Goal: Information Seeking & Learning: Learn about a topic

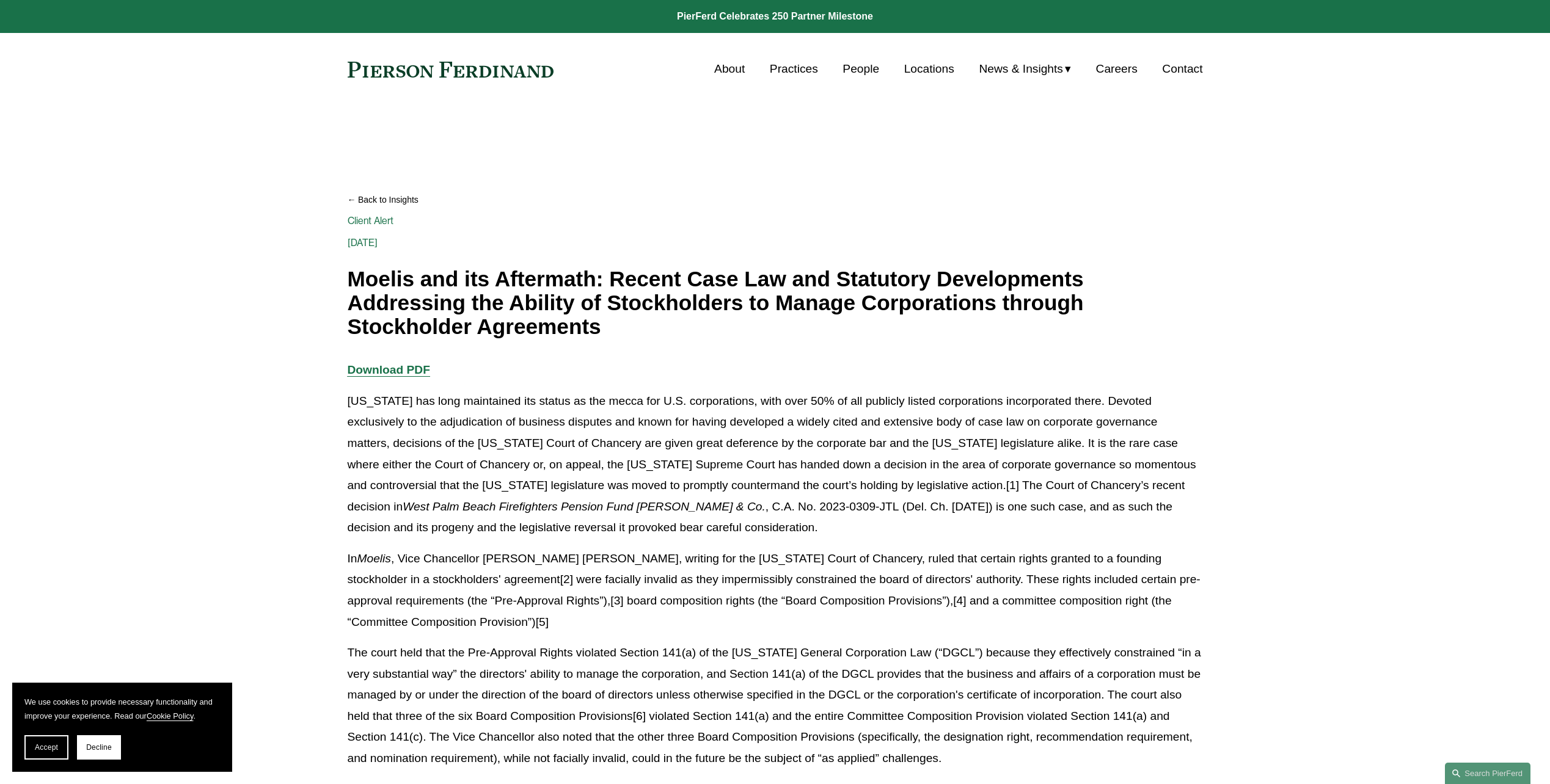
scroll to position [122, 0]
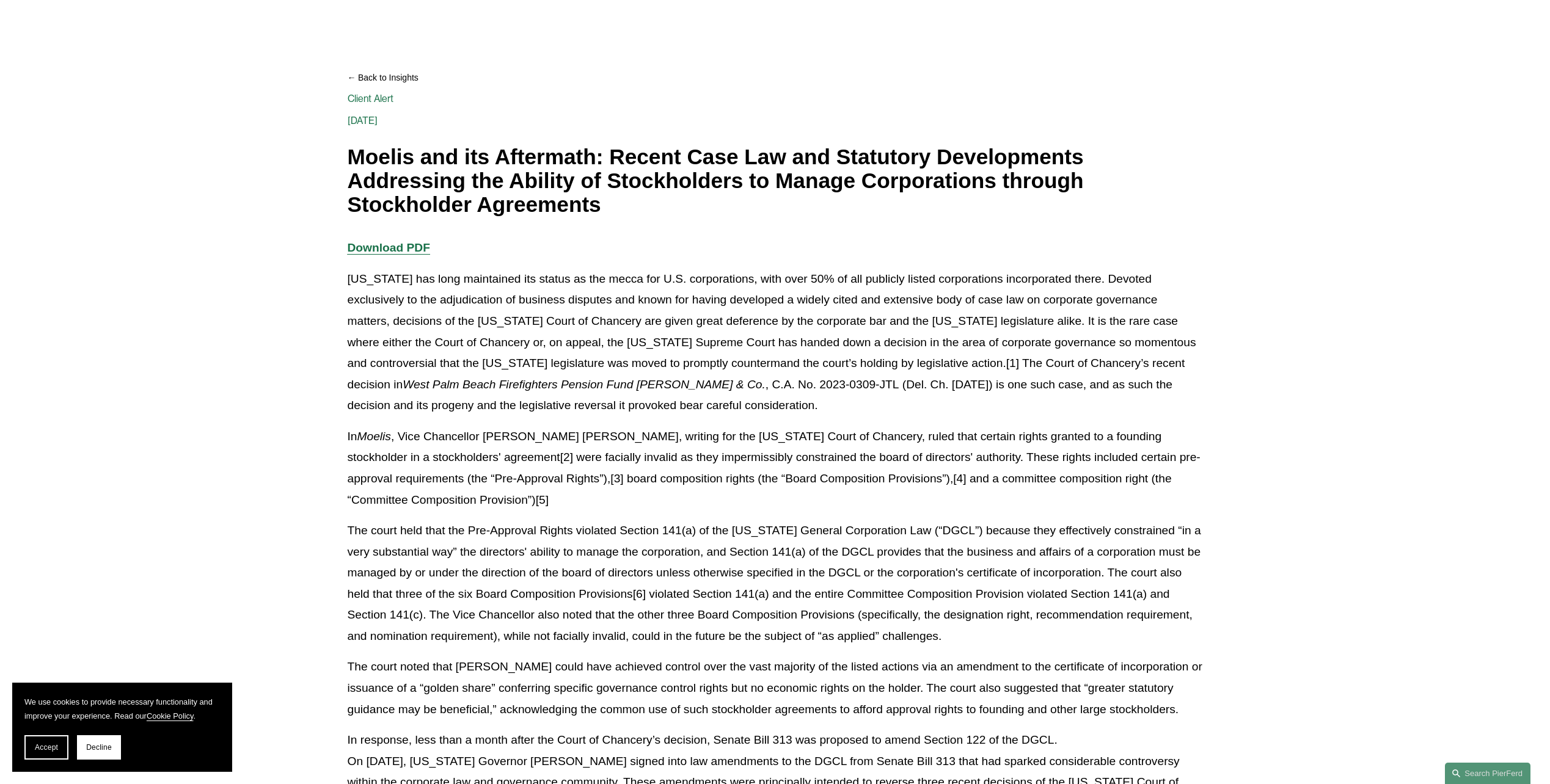
click at [561, 451] on p "In Moelis , Vice Chancellor [PERSON_NAME] [PERSON_NAME], writing for the [US_ST…" at bounding box center [775, 468] width 856 height 84
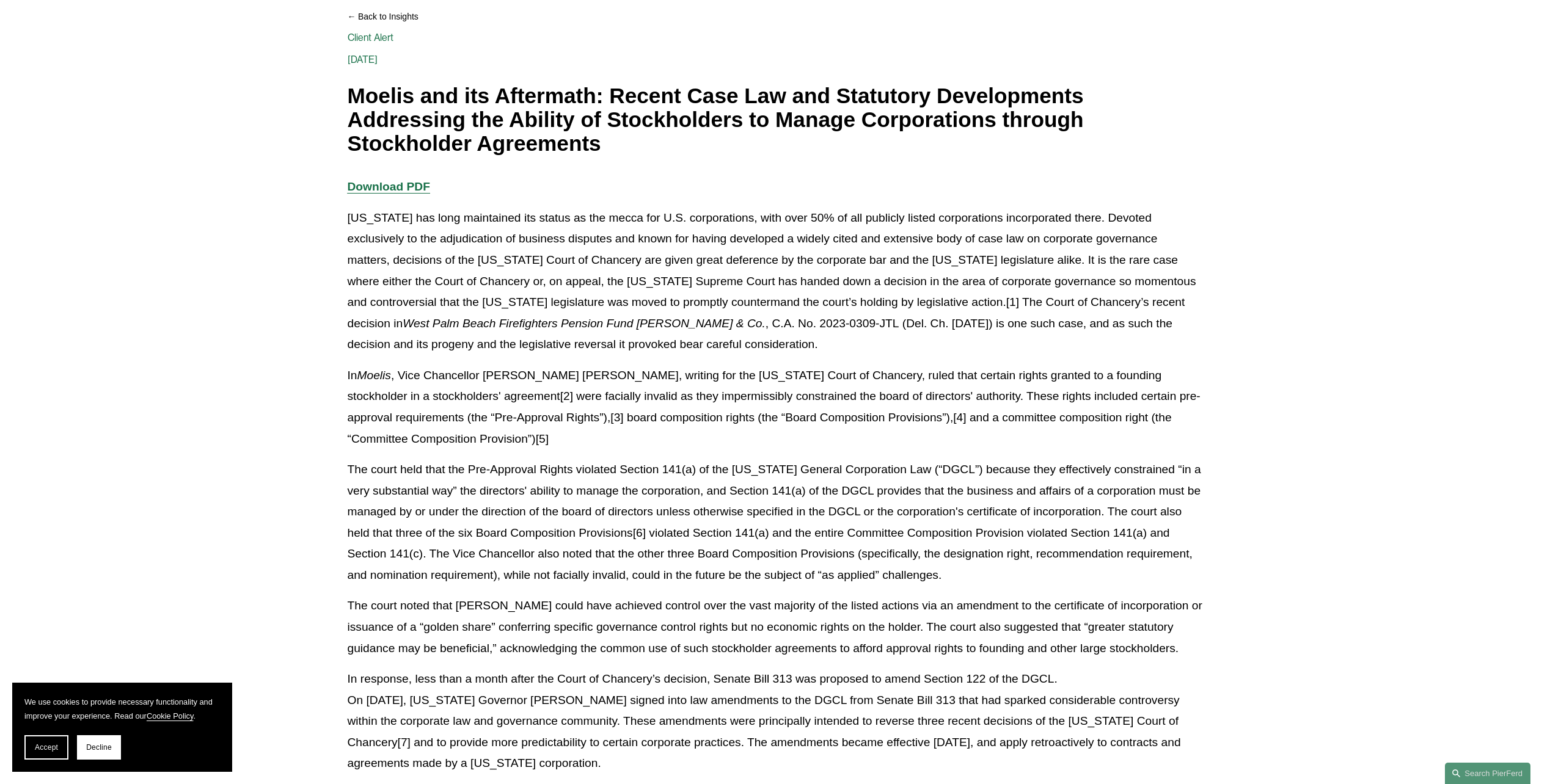
click at [545, 482] on p "The court held that the Pre-Approval Rights violated Section 141(a) of the [US_…" at bounding box center [775, 523] width 856 height 126
click at [500, 517] on p "The court held that the Pre-Approval Rights violated Section 141(a) of the [US_…" at bounding box center [775, 523] width 856 height 126
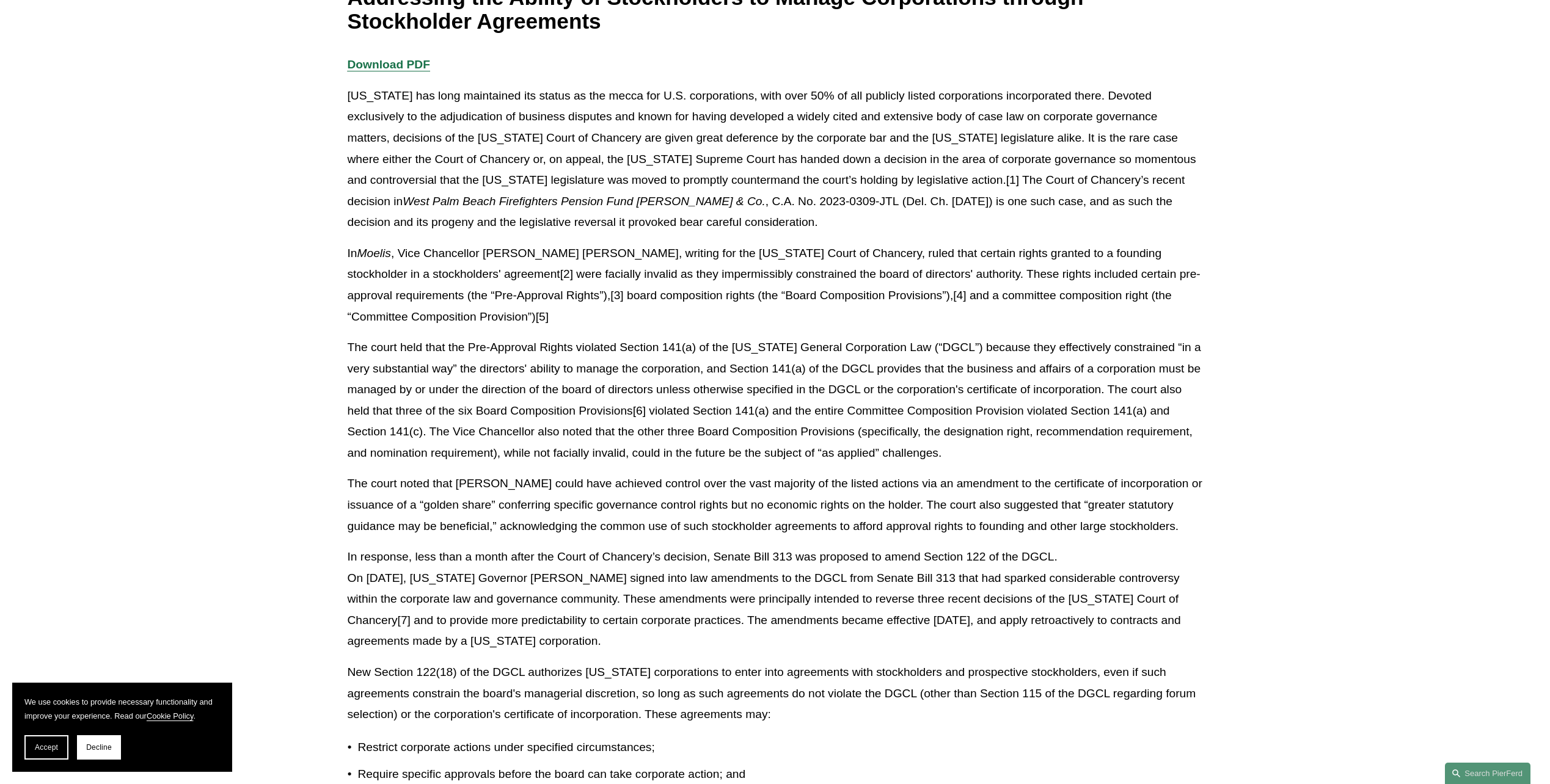
click at [587, 504] on p "The court noted that [PERSON_NAME] could have achieved control over the vast ma…" at bounding box center [775, 505] width 856 height 64
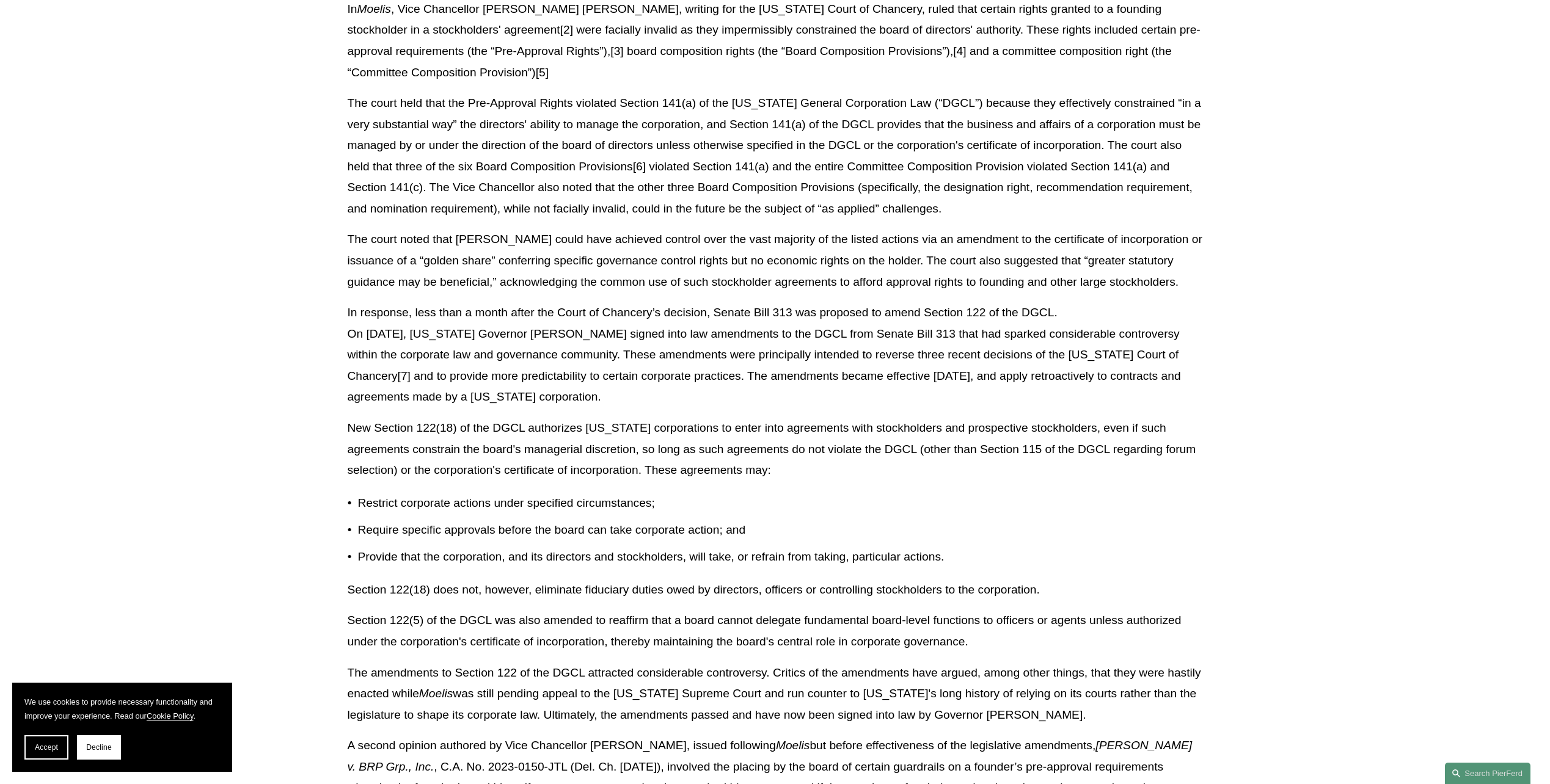
scroll to position [672, 0]
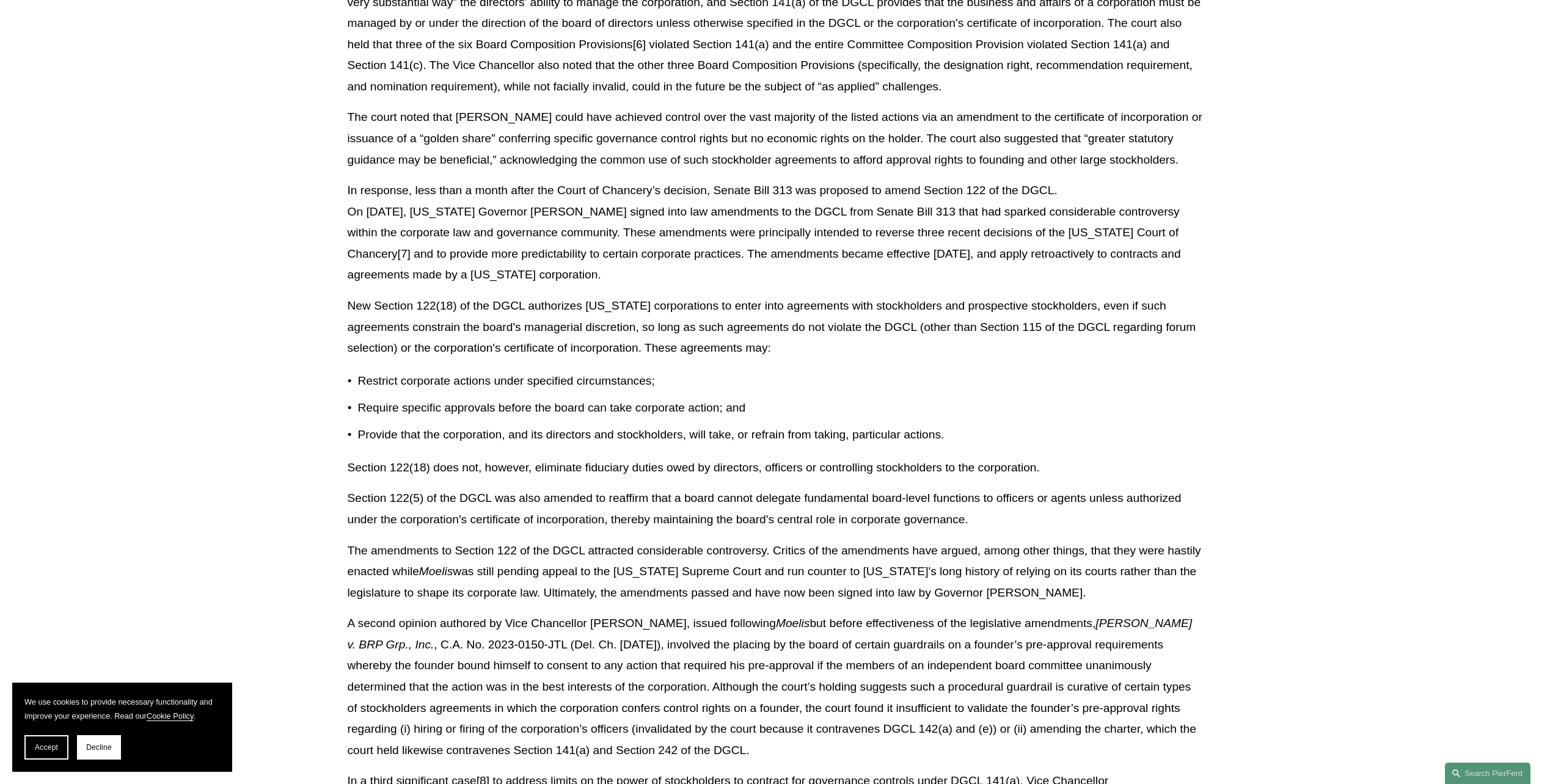
click at [554, 496] on p "Section 122(5) of the DGCL was also amended to reaffirm that a board cannot del…" at bounding box center [775, 509] width 856 height 42
click at [573, 509] on p "Section 122(5) of the DGCL was also amended to reaffirm that a board cannot del…" at bounding box center [775, 509] width 856 height 42
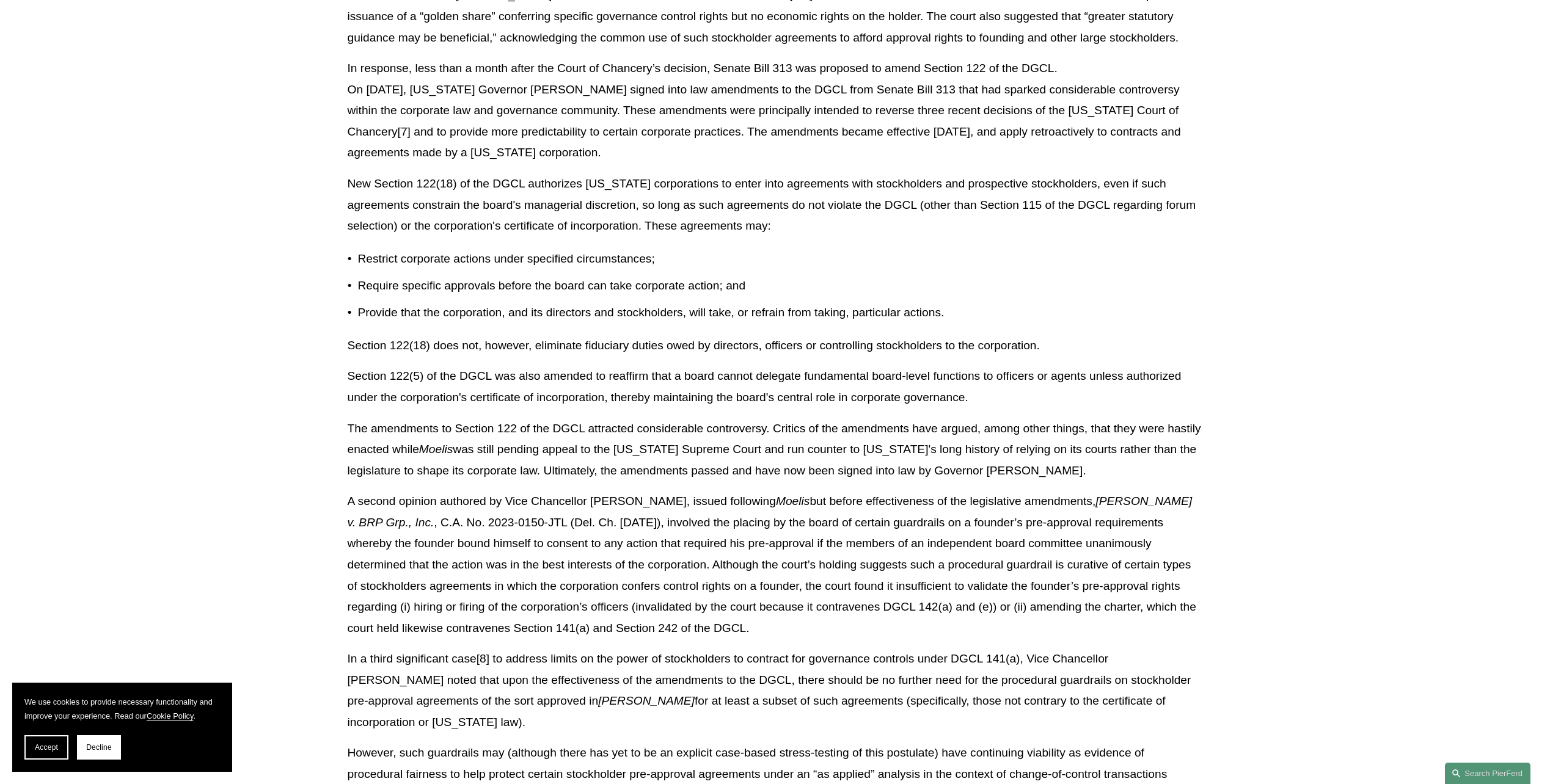
click at [607, 480] on p "The amendments to Section 122 of the DGCL attracted considerable controversy. C…" at bounding box center [775, 450] width 856 height 64
click at [588, 529] on p "A second opinion authored by Vice Chancellor [PERSON_NAME], issued following Mo…" at bounding box center [775, 565] width 856 height 148
drag, startPoint x: 641, startPoint y: 545, endPoint x: 715, endPoint y: 628, distance: 111.2
click at [715, 628] on p "A second opinion authored by Vice Chancellor [PERSON_NAME], issued following Mo…" at bounding box center [775, 565] width 856 height 148
drag, startPoint x: 715, startPoint y: 628, endPoint x: 693, endPoint y: 638, distance: 24.2
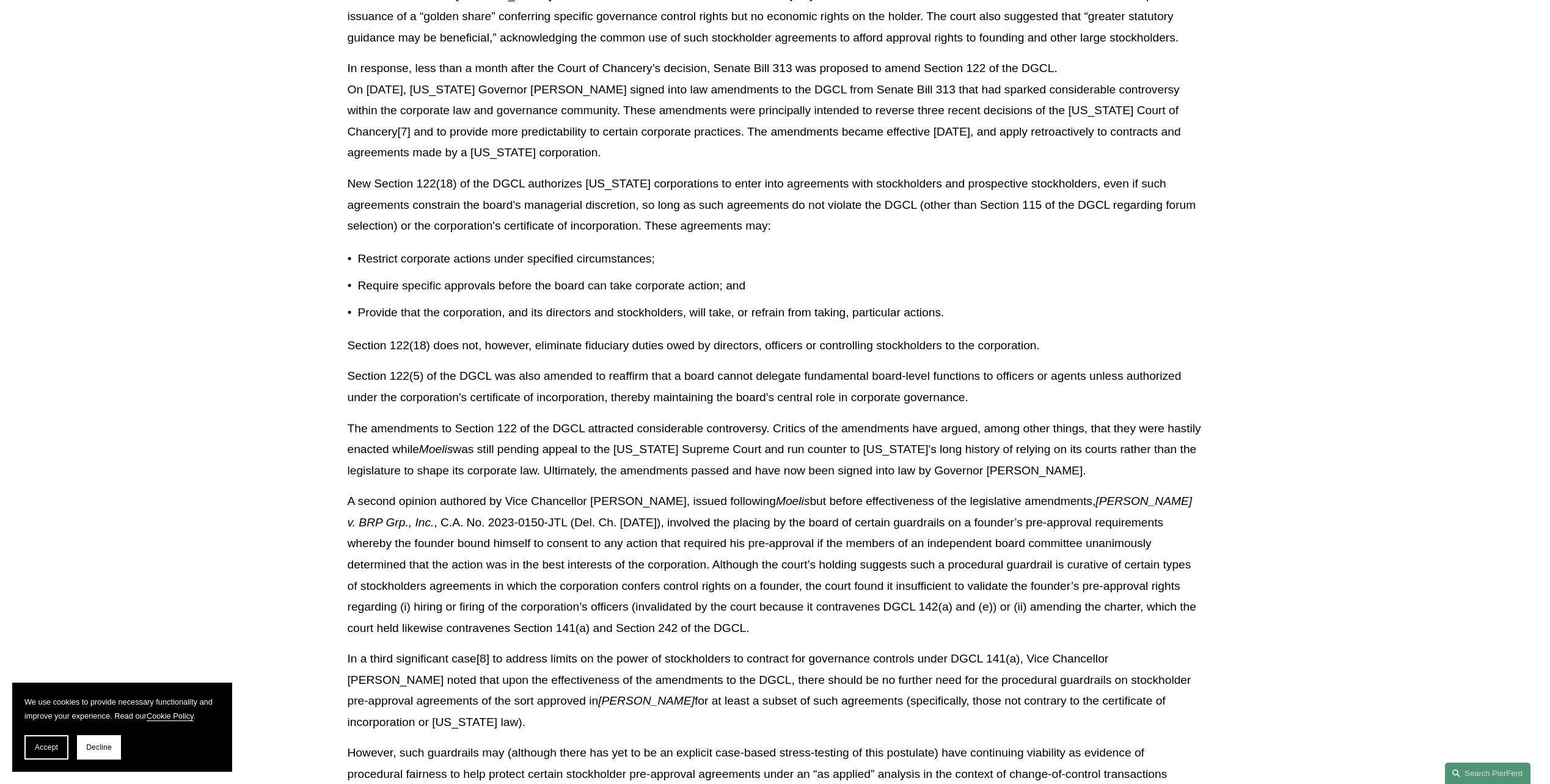
click at [693, 638] on p "A second opinion authored by Vice Chancellor [PERSON_NAME], issued following Mo…" at bounding box center [775, 565] width 856 height 148
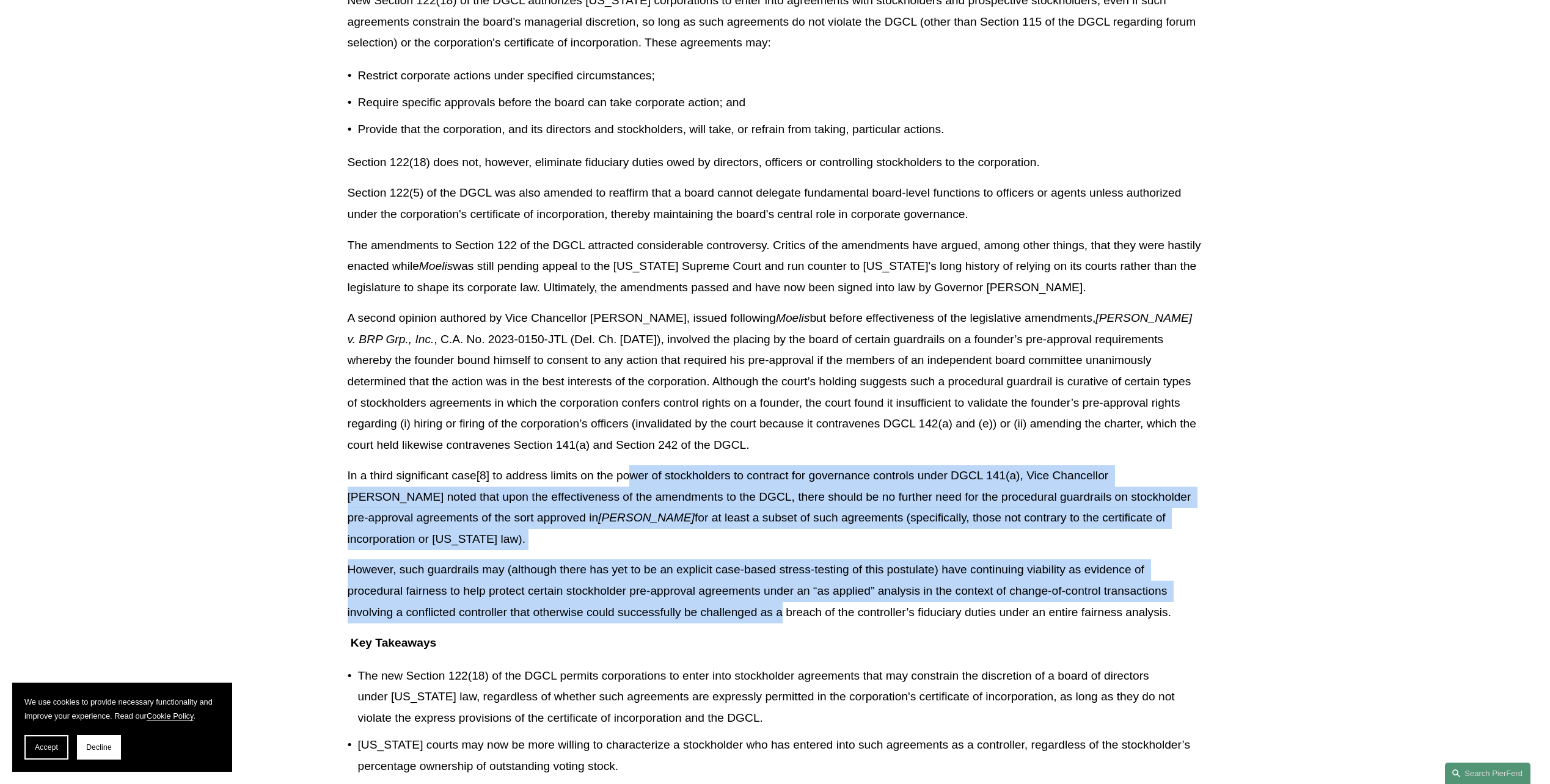
drag, startPoint x: 628, startPoint y: 480, endPoint x: 782, endPoint y: 591, distance: 189.8
click at [782, 591] on div "Download PDF [US_STATE] has long maintained its status as the mecca for U.S. co…" at bounding box center [775, 217] width 856 height 1669
drag, startPoint x: 782, startPoint y: 591, endPoint x: 725, endPoint y: 594, distance: 57.1
click at [725, 594] on p "However, such guardrails may (although there has yet to be an explicit case-bas…" at bounding box center [775, 591] width 856 height 64
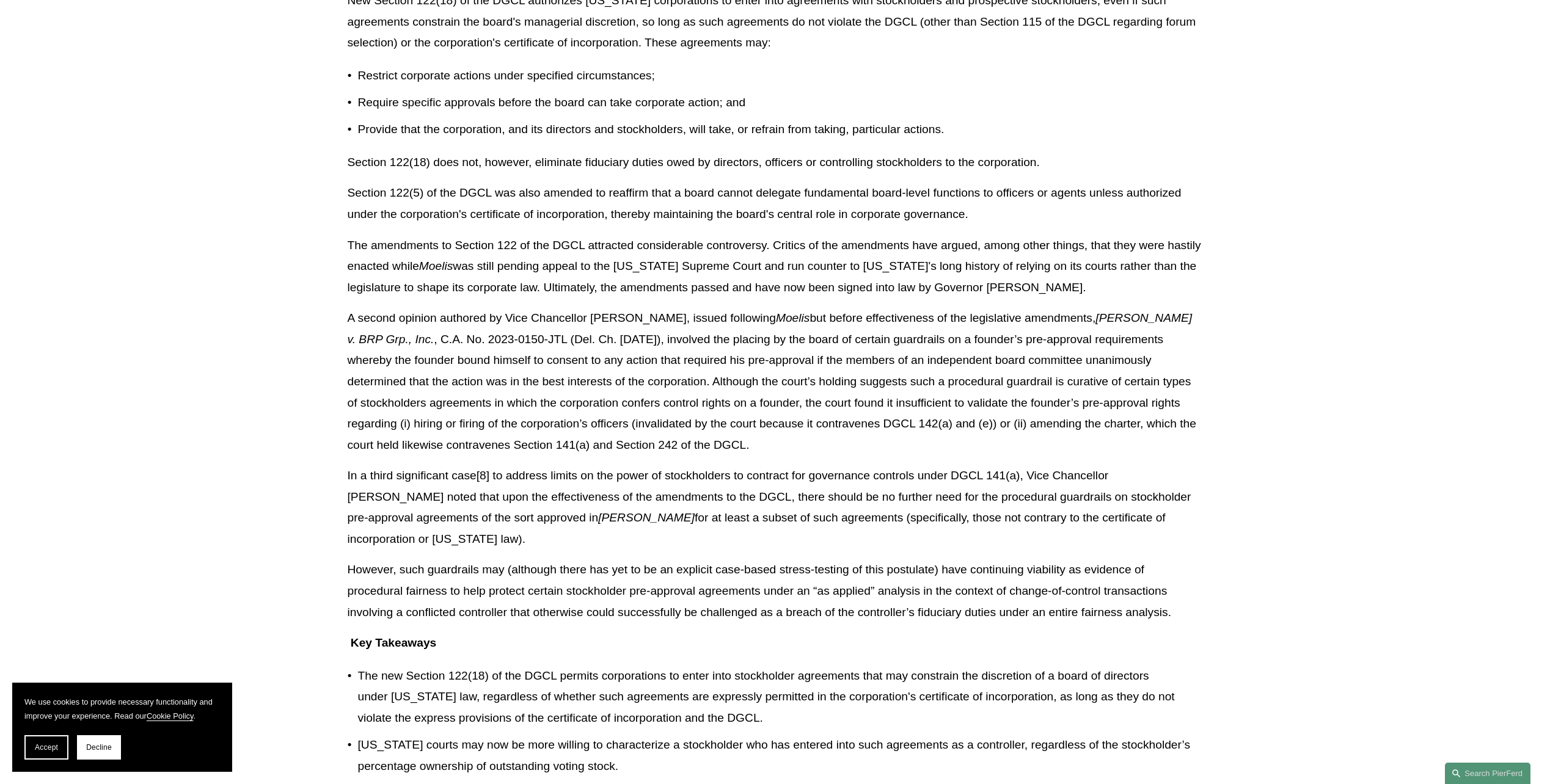
scroll to position [1099, 0]
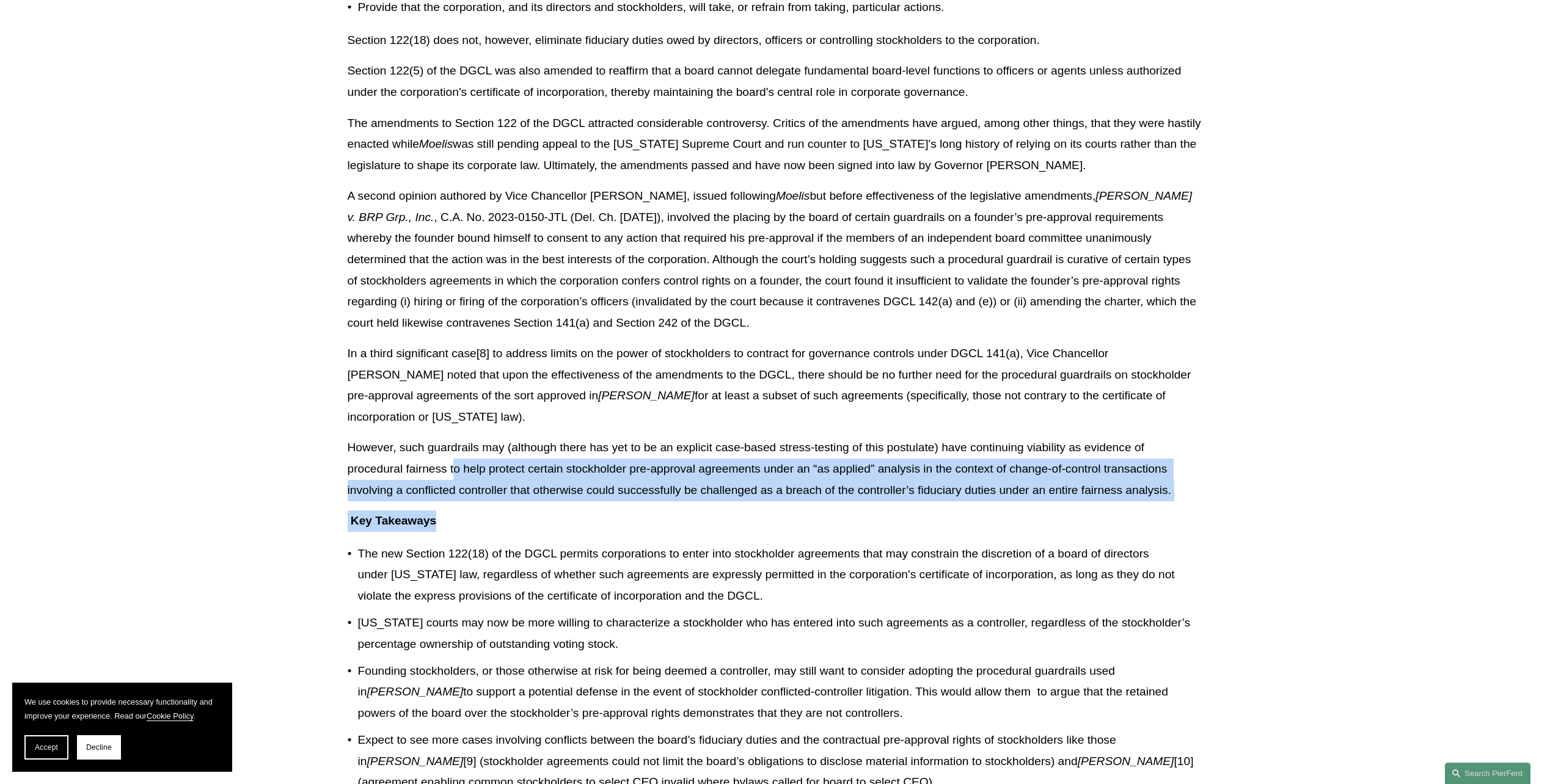
drag, startPoint x: 452, startPoint y: 441, endPoint x: 753, endPoint y: 493, distance: 305.5
click at [753, 493] on div "Download PDF [US_STATE] has long maintained its status as the mecca for U.S. co…" at bounding box center [775, 95] width 856 height 1669
drag, startPoint x: 753, startPoint y: 493, endPoint x: 636, endPoint y: 491, distance: 117.0
click at [636, 511] on p "Key Takeaways" at bounding box center [775, 521] width 856 height 21
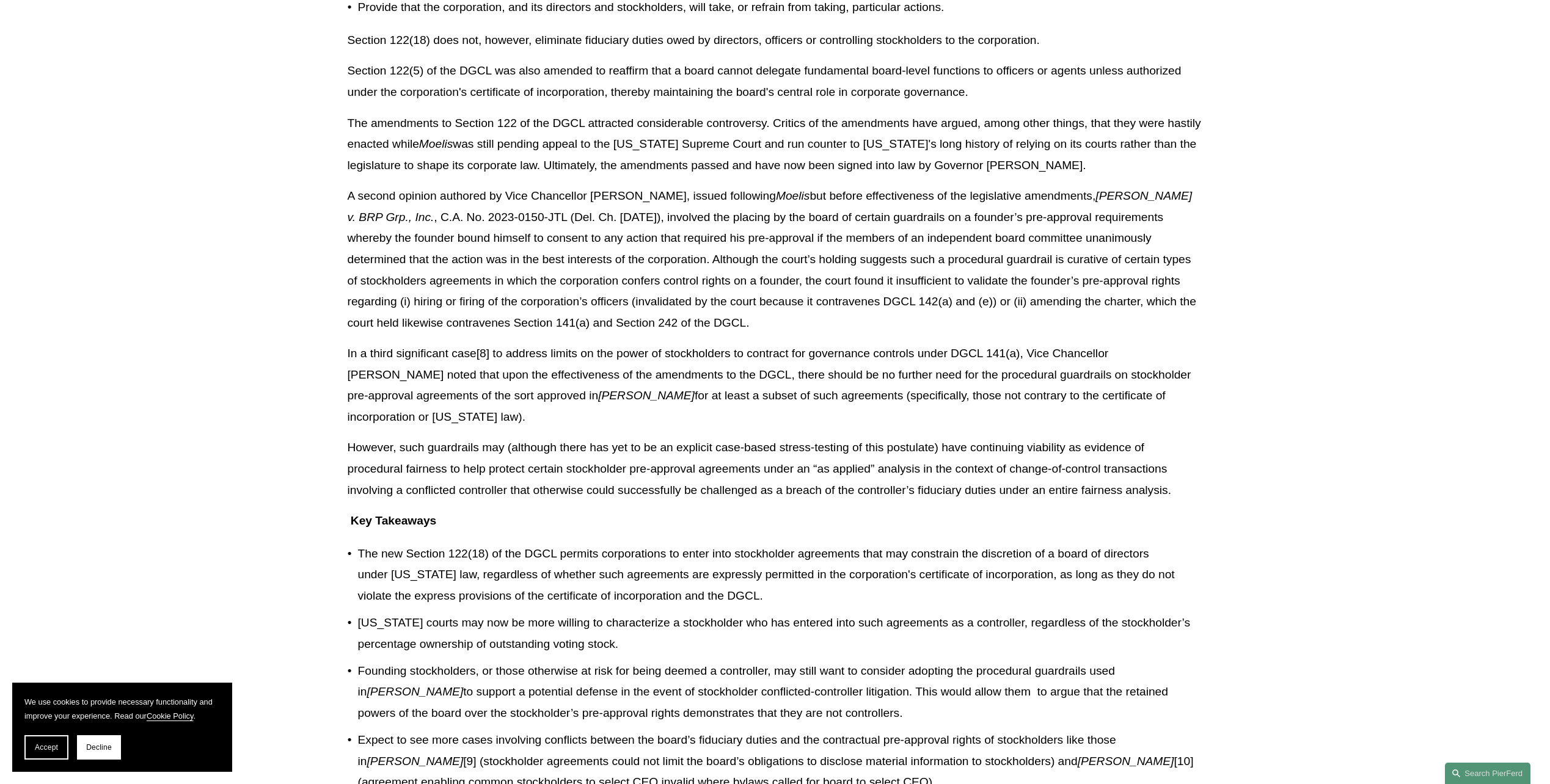
scroll to position [1160, 0]
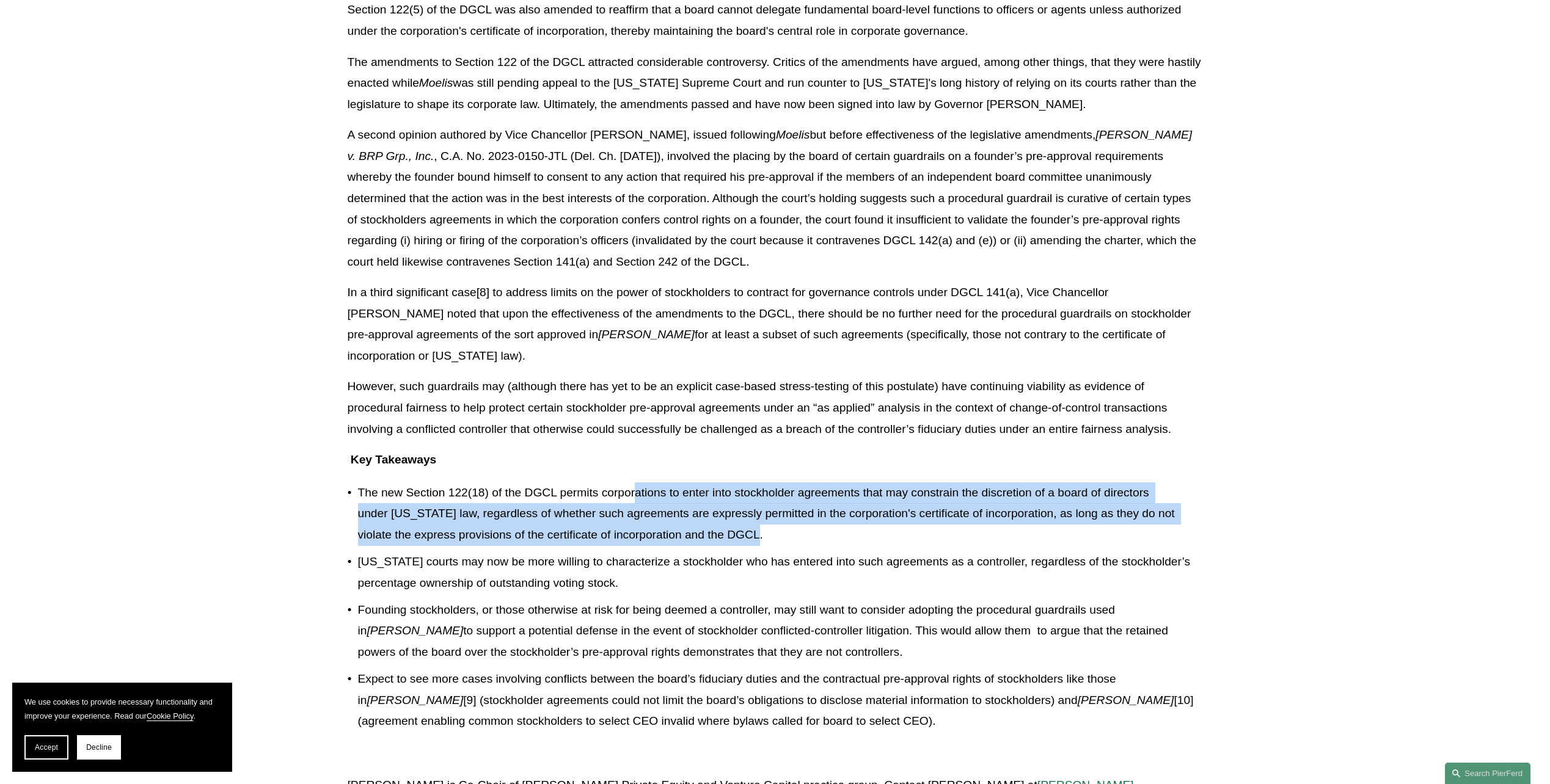
drag, startPoint x: 634, startPoint y: 466, endPoint x: 835, endPoint y: 511, distance: 206.0
click at [835, 511] on p "The new Section 122(18) of the DGCL permits corporations to enter into stockhol…" at bounding box center [780, 514] width 845 height 64
drag, startPoint x: 835, startPoint y: 511, endPoint x: 776, endPoint y: 523, distance: 60.2
click at [776, 523] on p "The new Section 122(18) of the DGCL permits corporations to enter into stockhol…" at bounding box center [780, 514] width 845 height 64
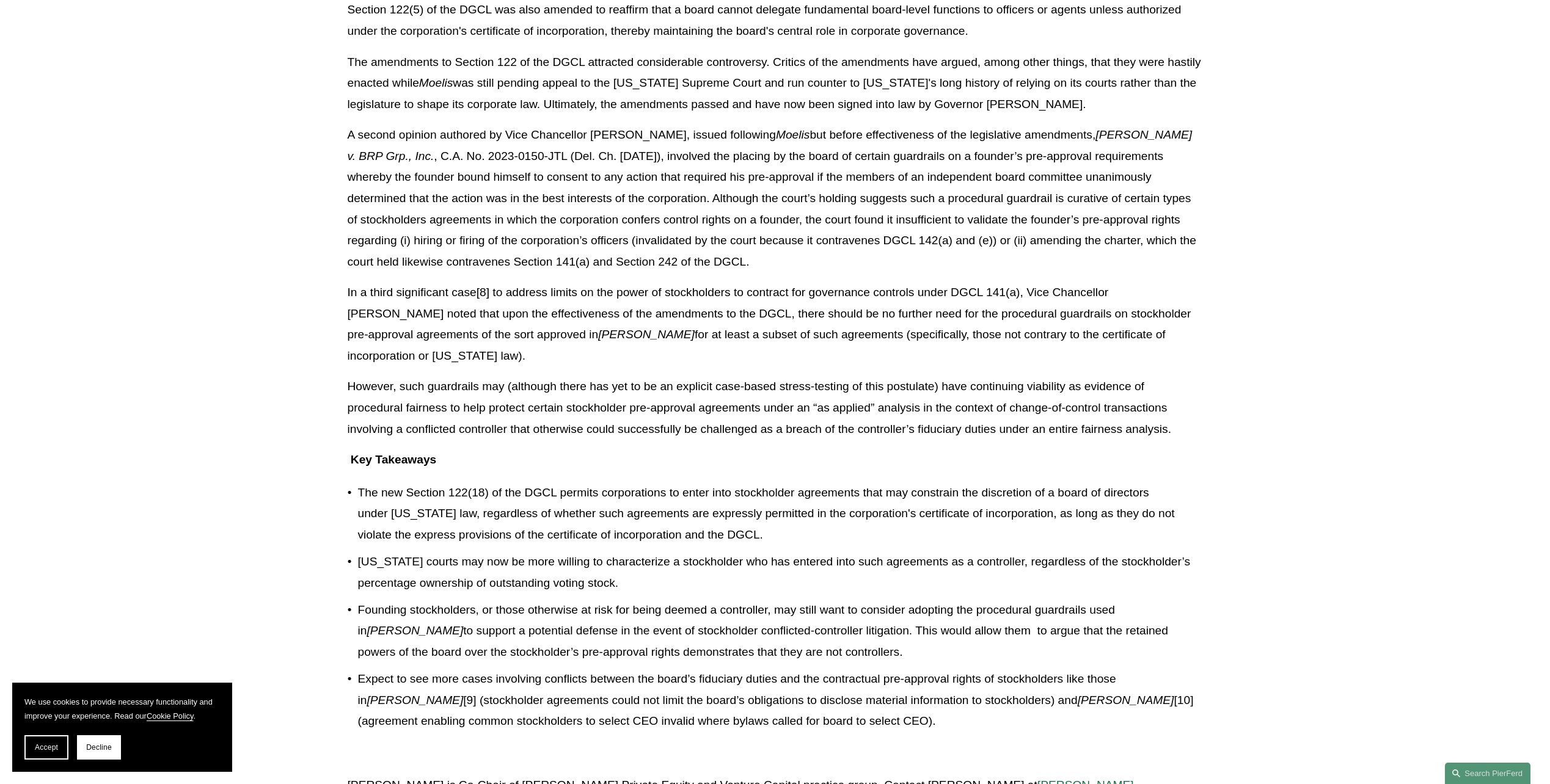
click at [569, 505] on p "The new Section 122(18) of the DGCL permits corporations to enter into stockhol…" at bounding box center [780, 514] width 845 height 64
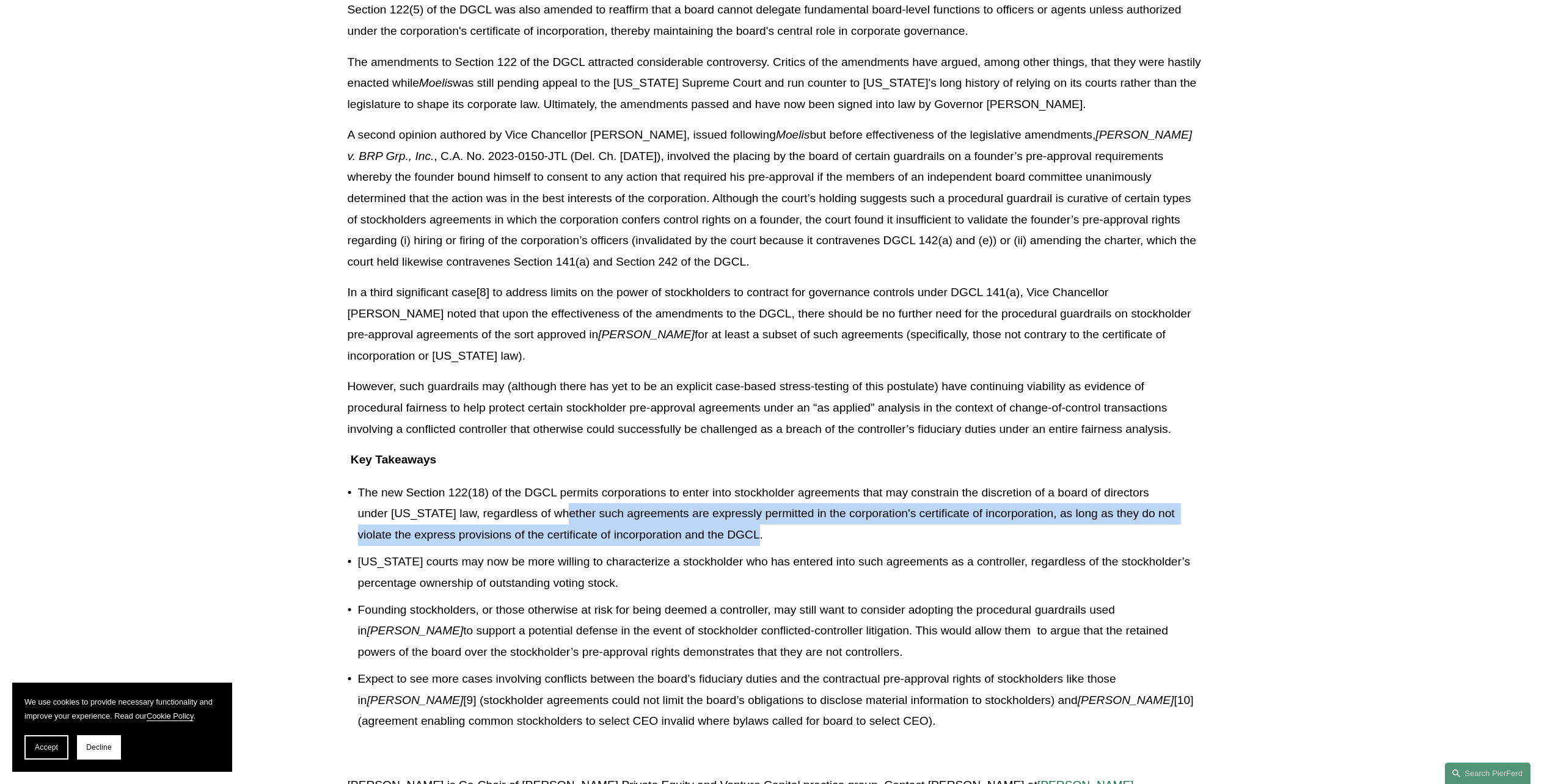
drag, startPoint x: 563, startPoint y: 492, endPoint x: 768, endPoint y: 511, distance: 205.9
click at [768, 511] on p "The new Section 122(18) of the DGCL permits corporations to enter into stockhol…" at bounding box center [780, 514] width 845 height 64
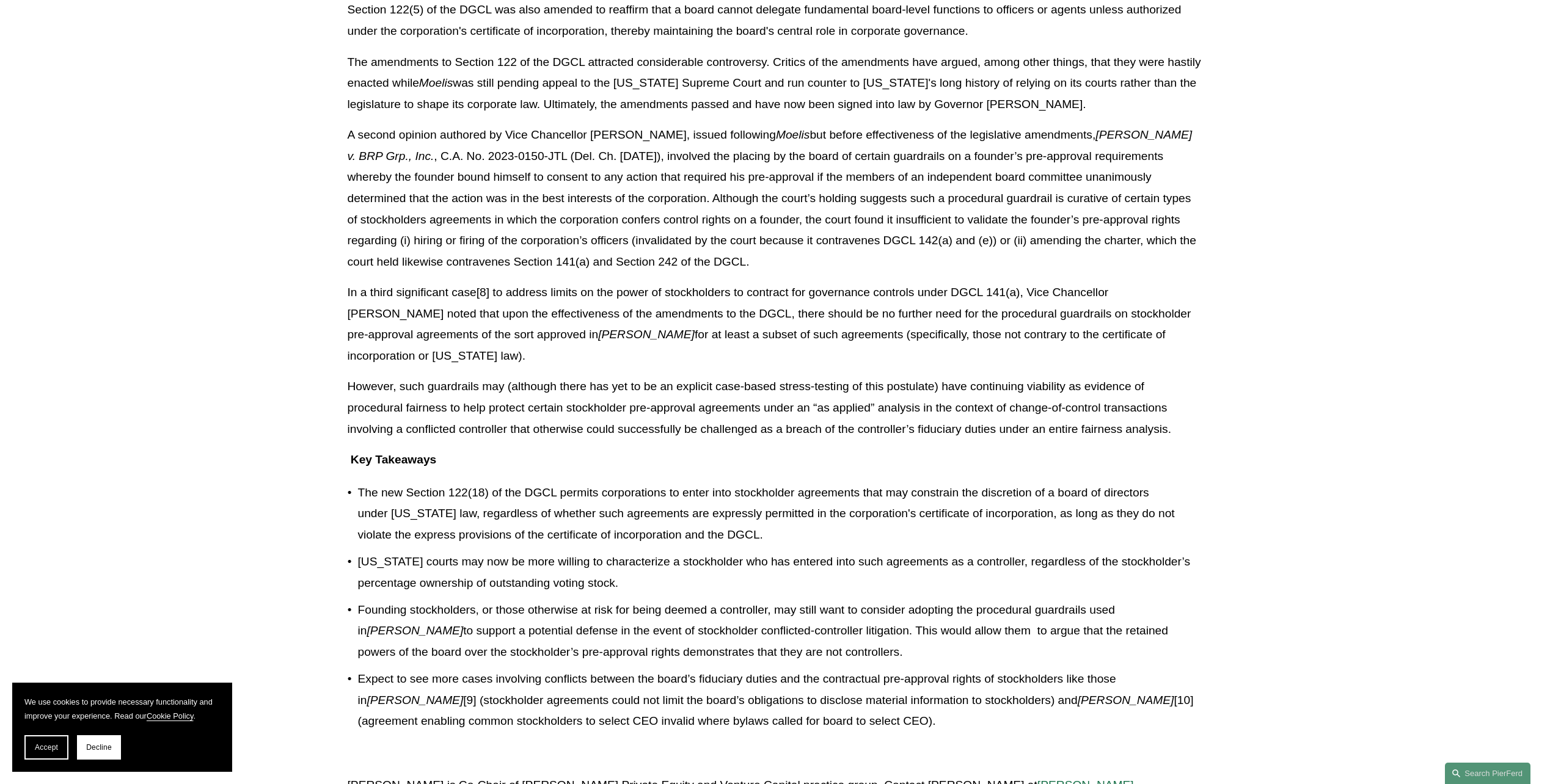
drag, startPoint x: 768, startPoint y: 511, endPoint x: 747, endPoint y: 550, distance: 44.3
click at [747, 552] on p "[US_STATE] courts may now be more willing to characterize a stockholder who has…" at bounding box center [780, 572] width 845 height 42
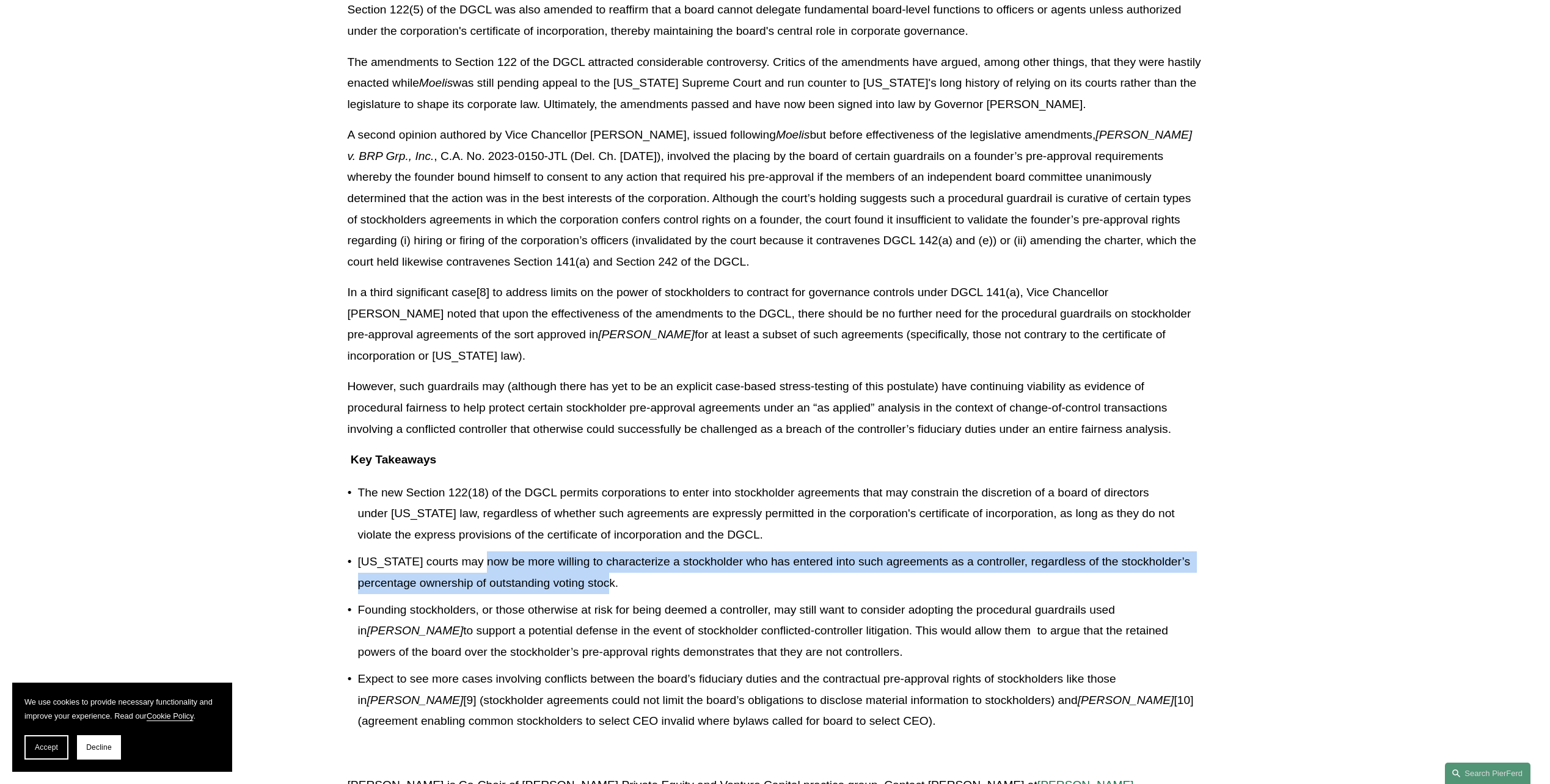
drag, startPoint x: 485, startPoint y: 540, endPoint x: 676, endPoint y: 566, distance: 192.8
click at [676, 566] on p "[US_STATE] courts may now be more willing to characterize a stockholder who has…" at bounding box center [780, 572] width 845 height 42
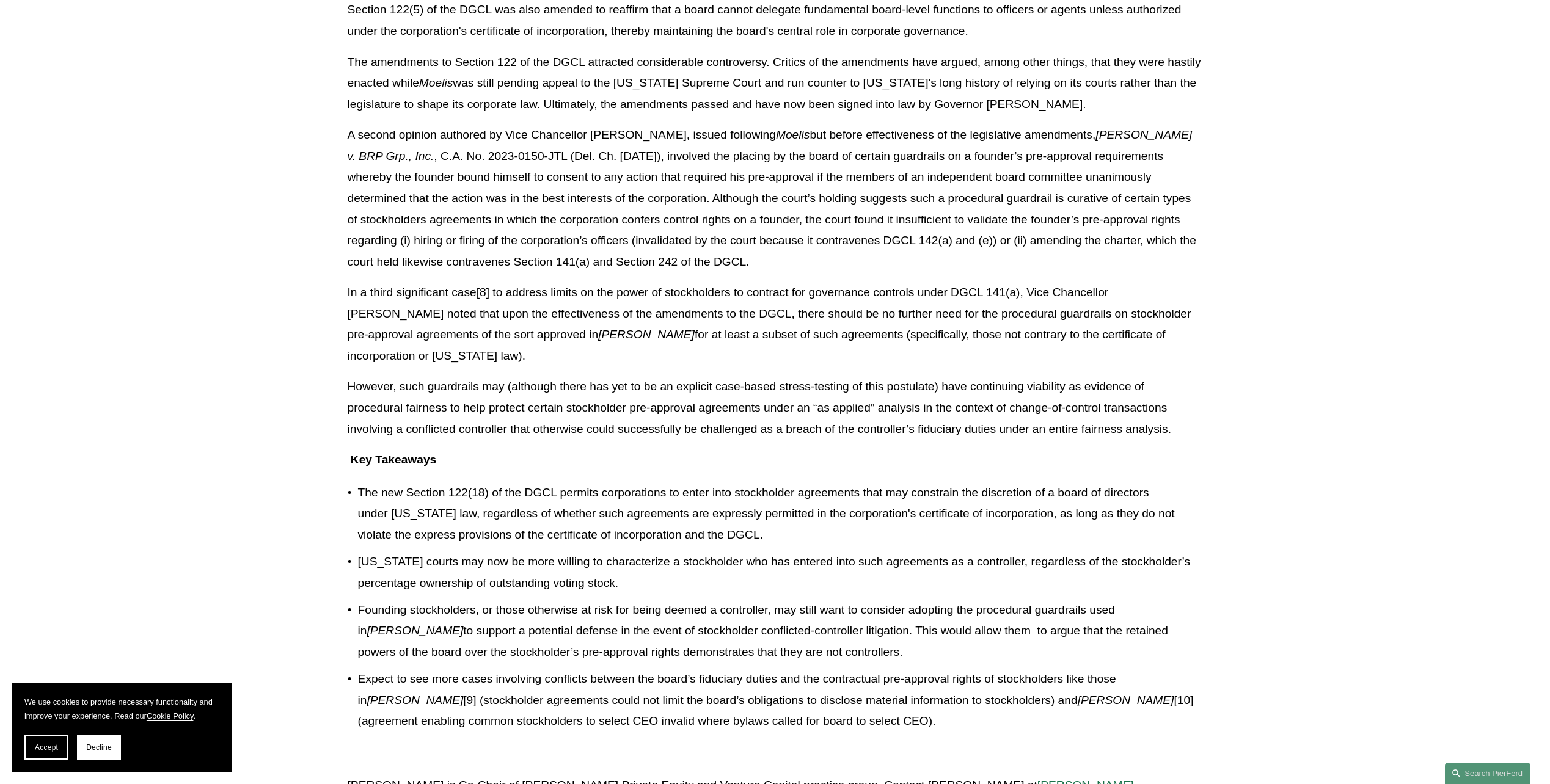
drag, startPoint x: 676, startPoint y: 566, endPoint x: 651, endPoint y: 595, distance: 38.3
click at [669, 600] on p "Founding stockholders, or those otherwise at risk for being deemed a controller…" at bounding box center [780, 631] width 845 height 64
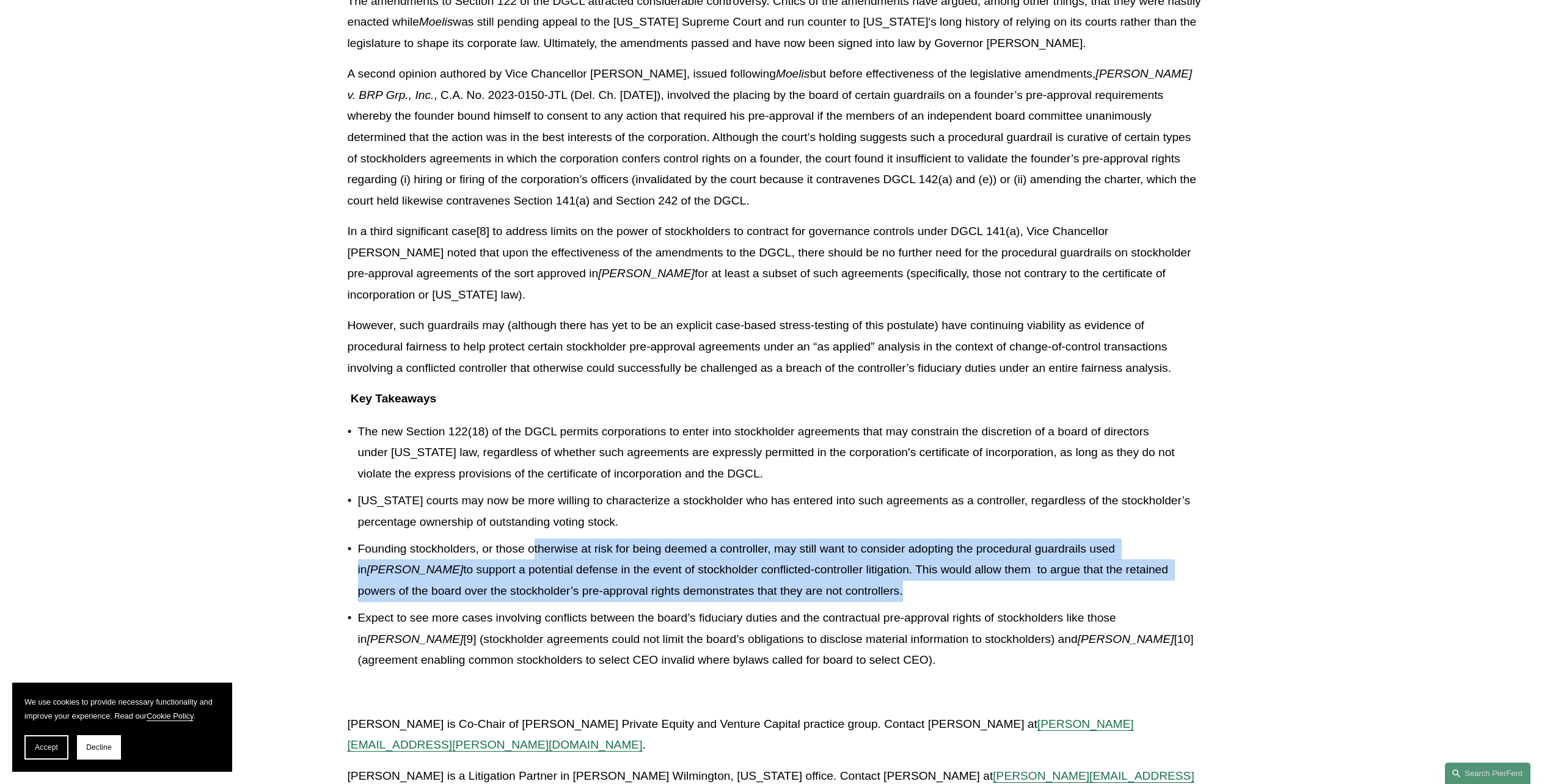
drag, startPoint x: 536, startPoint y: 520, endPoint x: 787, endPoint y: 580, distance: 258.1
click at [787, 580] on p "Founding stockholders, or those otherwise at risk for being deemed a controller…" at bounding box center [780, 570] width 845 height 64
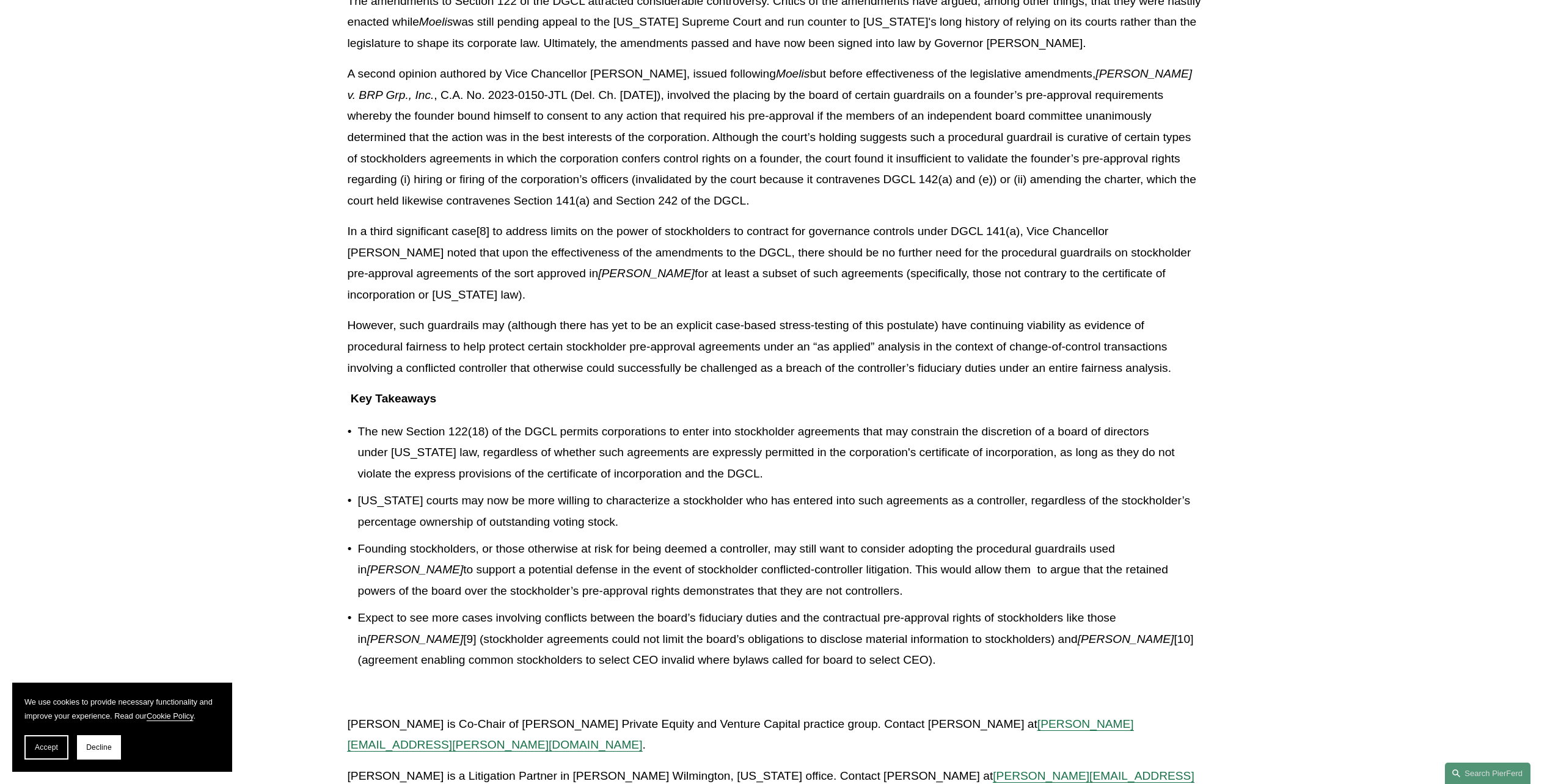
drag, startPoint x: 787, startPoint y: 580, endPoint x: 741, endPoint y: 617, distance: 59.0
click at [783, 633] on p "Expect to see more cases involving conflicts between the board’s fiduciary duti…" at bounding box center [780, 639] width 845 height 64
click at [521, 607] on p "Expect to see more cases involving conflicts between the board’s fiduciary duti…" at bounding box center [780, 639] width 845 height 64
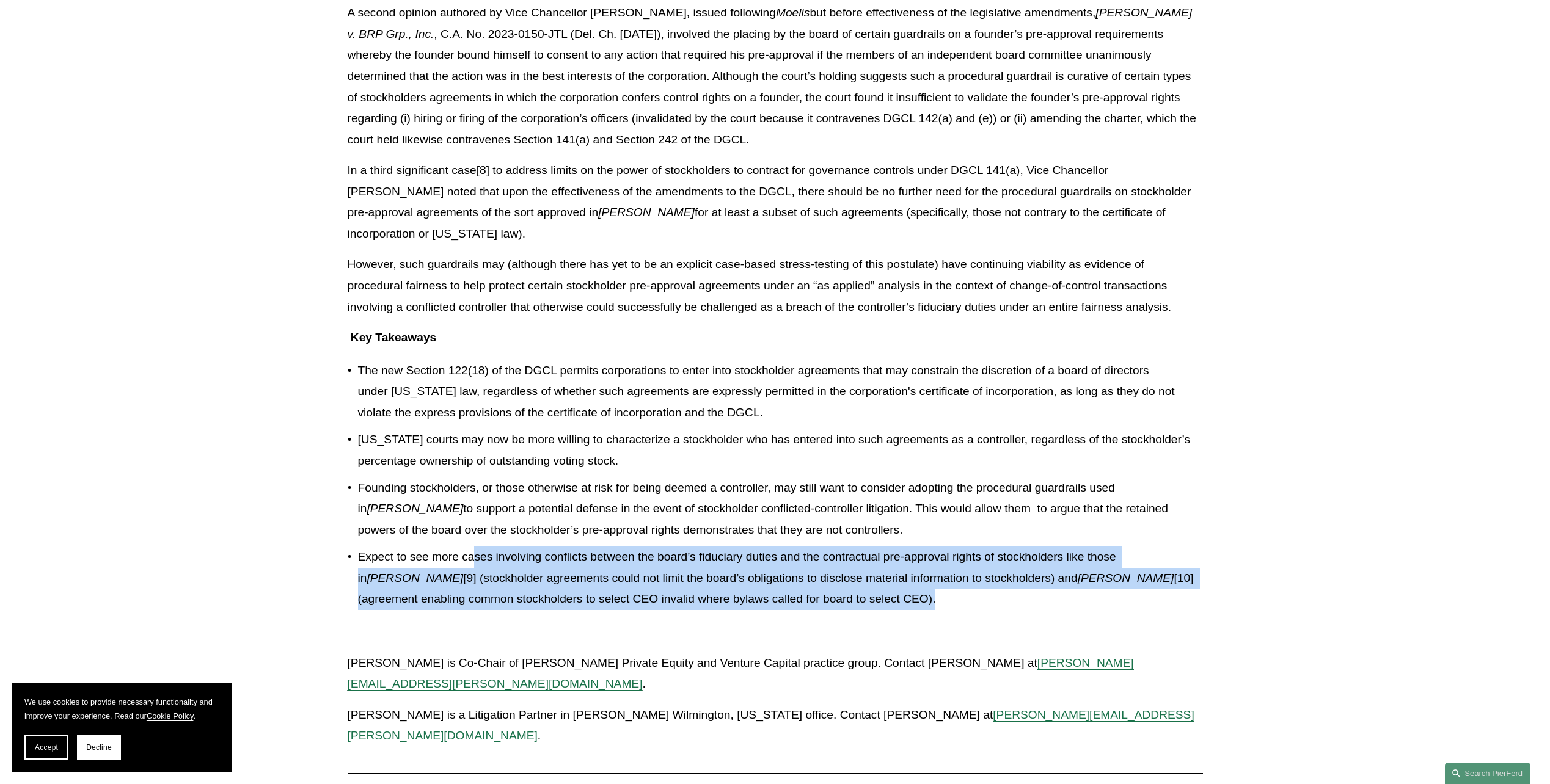
drag, startPoint x: 476, startPoint y: 537, endPoint x: 834, endPoint y: 571, distance: 359.6
click at [834, 571] on p "Expect to see more cases involving conflicts between the board’s fiduciary duti…" at bounding box center [780, 578] width 845 height 64
drag, startPoint x: 834, startPoint y: 571, endPoint x: 805, endPoint y: 578, distance: 29.8
click at [788, 578] on p "Expect to see more cases involving conflicts between the board’s fiduciary duti…" at bounding box center [780, 578] width 845 height 64
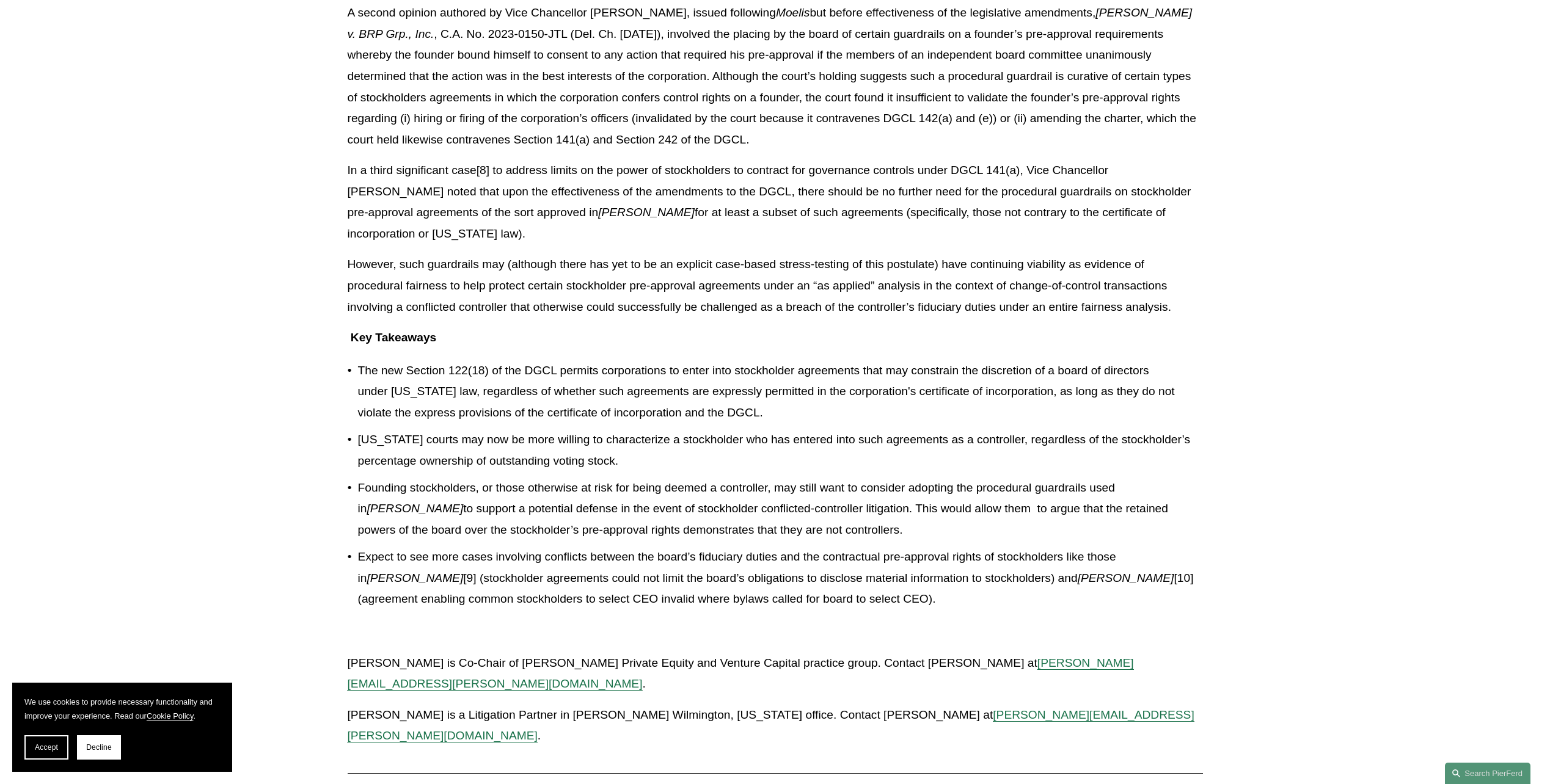
scroll to position [1649, 0]
